Goal: Task Accomplishment & Management: Use online tool/utility

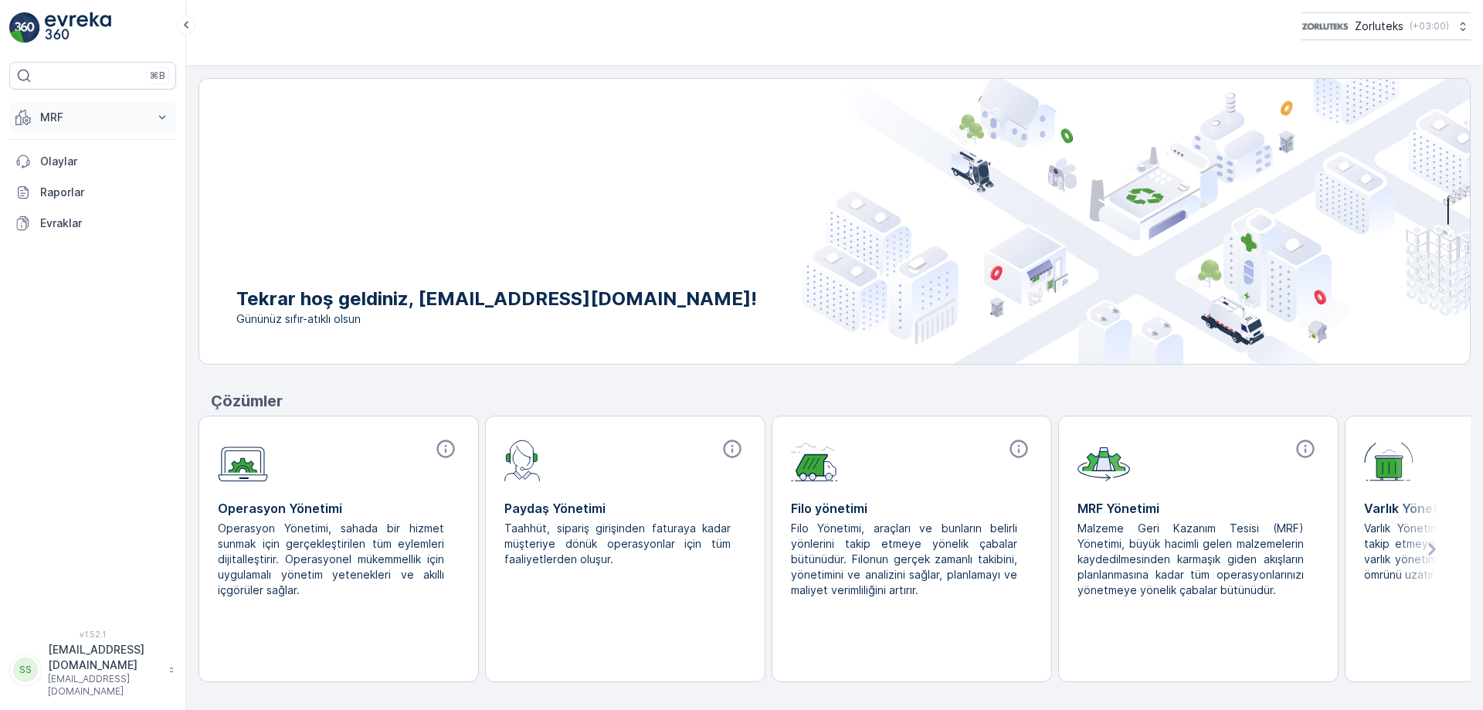
click at [164, 116] on icon at bounding box center [162, 117] width 7 height 4
click at [65, 164] on p "Gelen" at bounding box center [54, 165] width 31 height 15
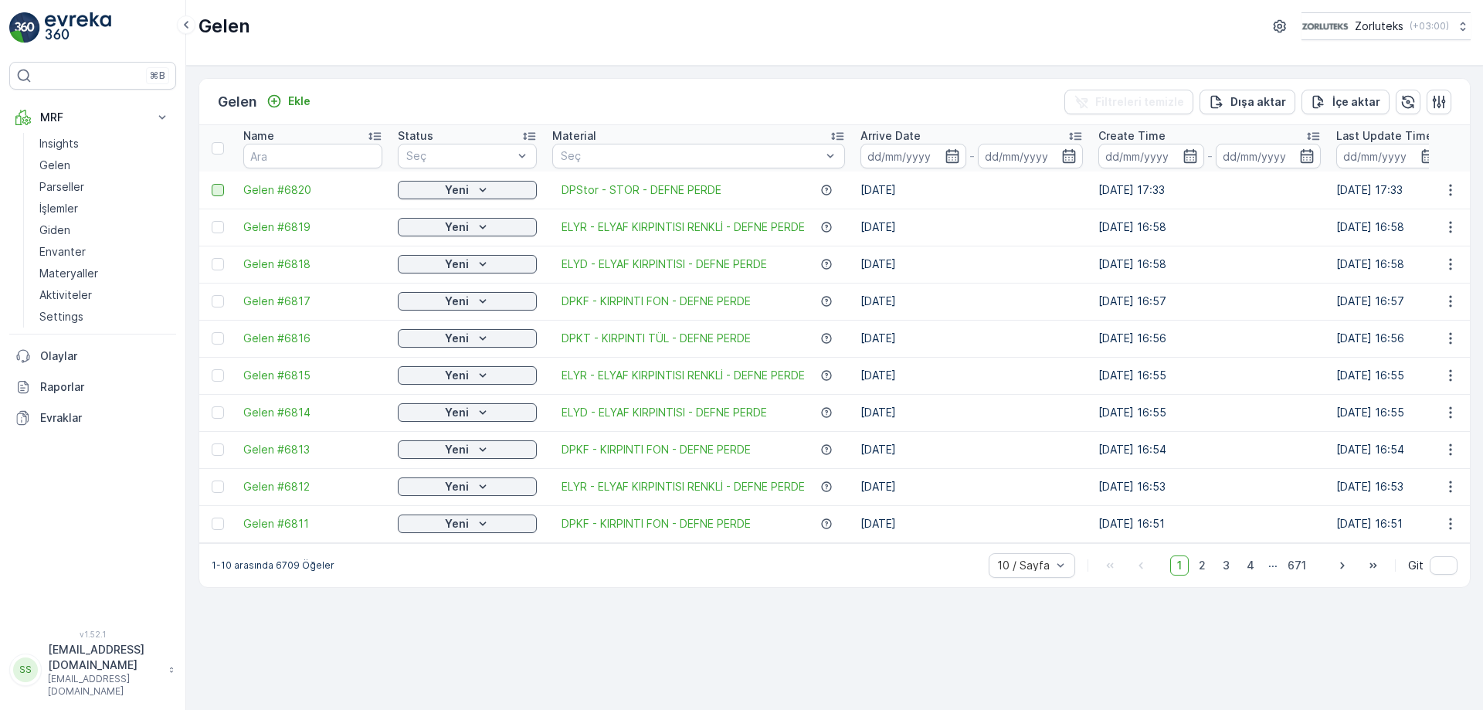
click at [218, 188] on div at bounding box center [218, 190] width 12 height 12
click at [212, 184] on input "checkbox" at bounding box center [212, 184] width 0 height 0
click at [1341, 98] on p "QR'ı yazdır" at bounding box center [1335, 101] width 59 height 15
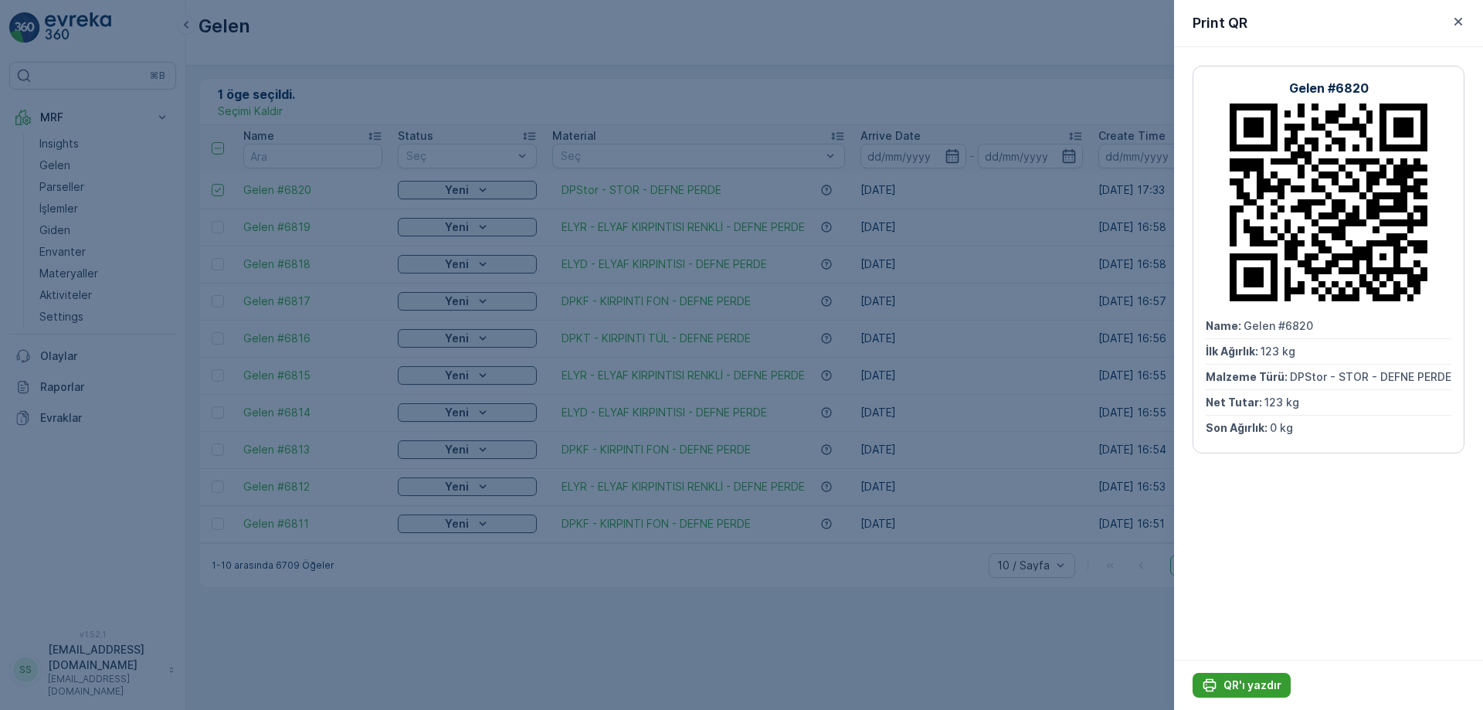
click at [1252, 686] on p "QR'ı yazdır" at bounding box center [1252, 684] width 58 height 15
click at [1456, 23] on icon "button" at bounding box center [1458, 22] width 8 height 8
